Goal: Transaction & Acquisition: Purchase product/service

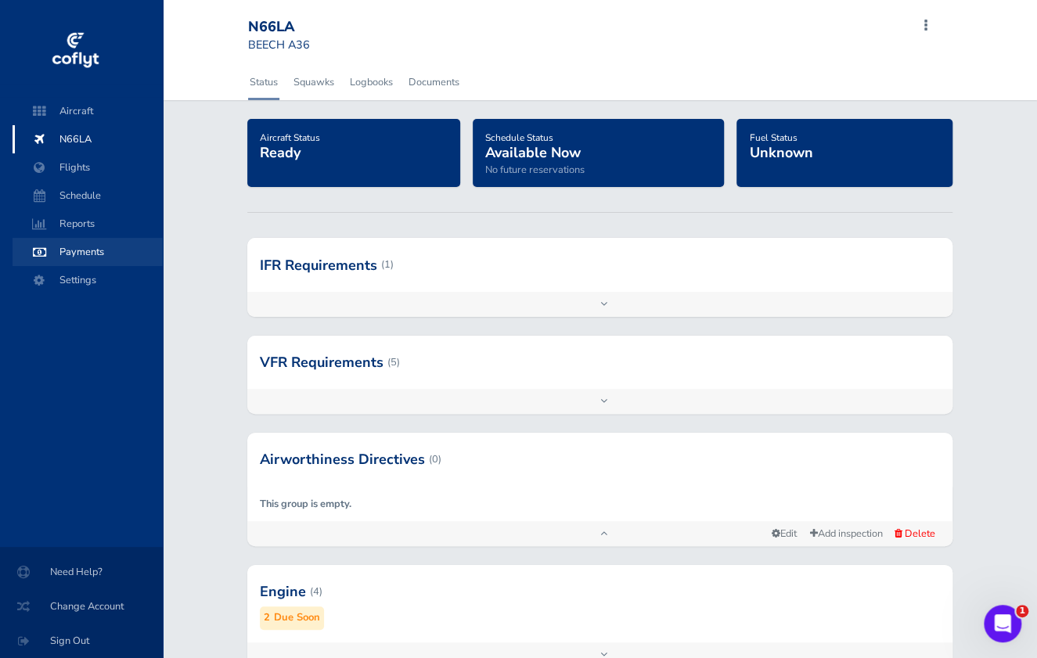
click at [75, 245] on span "Payments" at bounding box center [87, 252] width 119 height 28
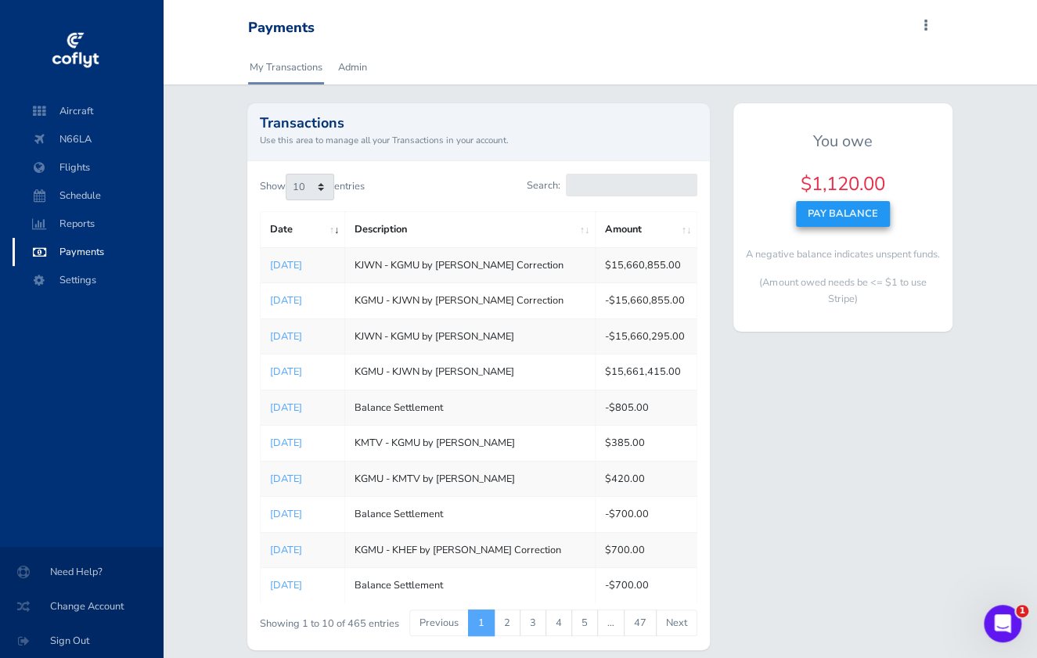
click at [870, 214] on button "Pay Balance" at bounding box center [843, 213] width 94 height 25
